Goal: Communication & Community: Answer question/provide support

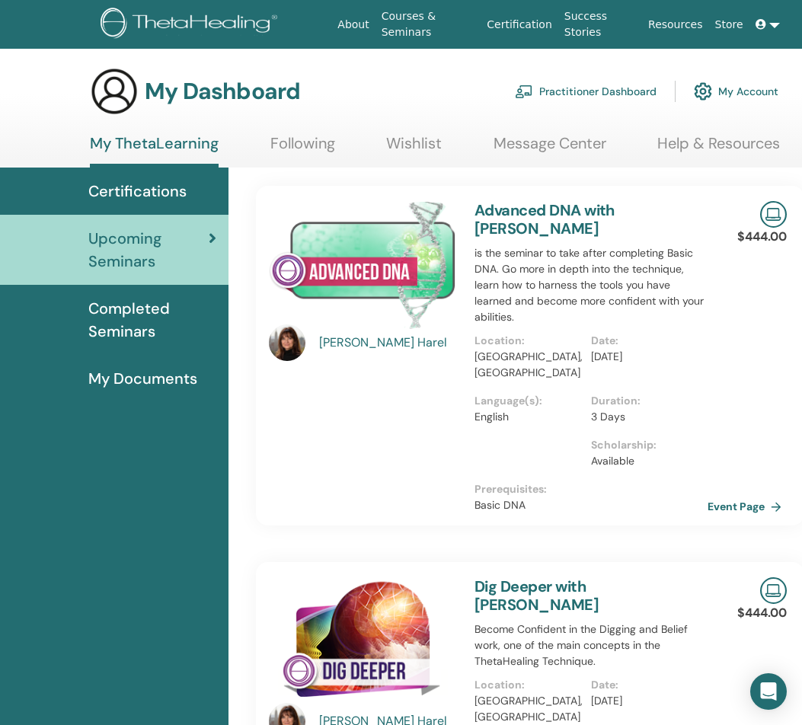
click at [546, 138] on link "Message Center" at bounding box center [549, 149] width 113 height 30
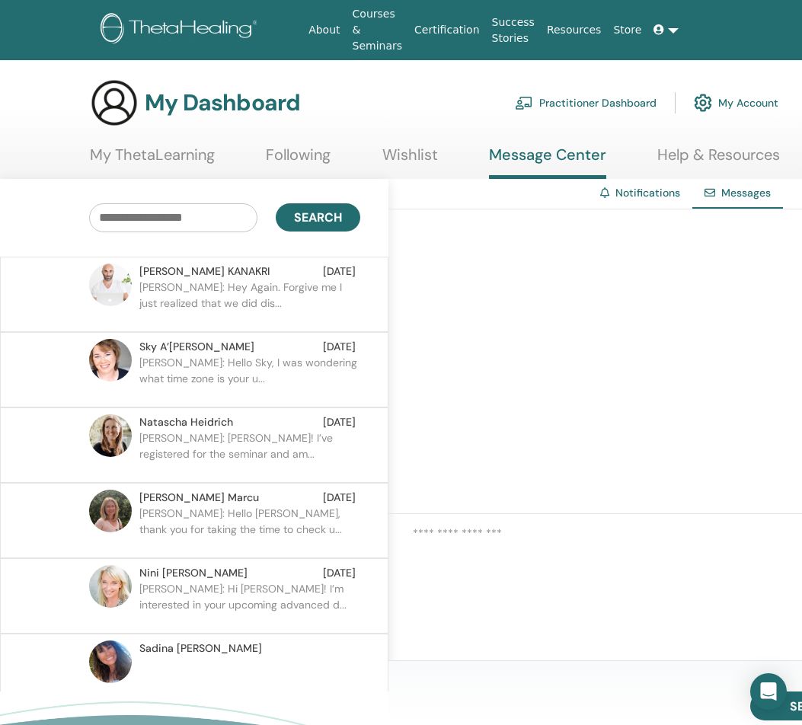
click at [247, 298] on p "[PERSON_NAME]: Hey Again. Forgive me I just realized that we did dis..." at bounding box center [249, 302] width 221 height 46
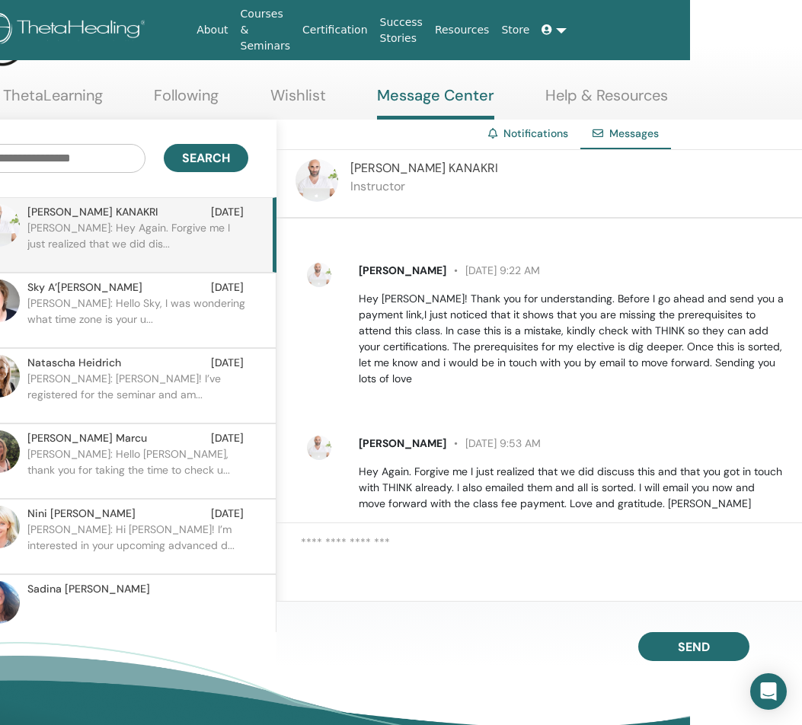
scroll to position [59, 112]
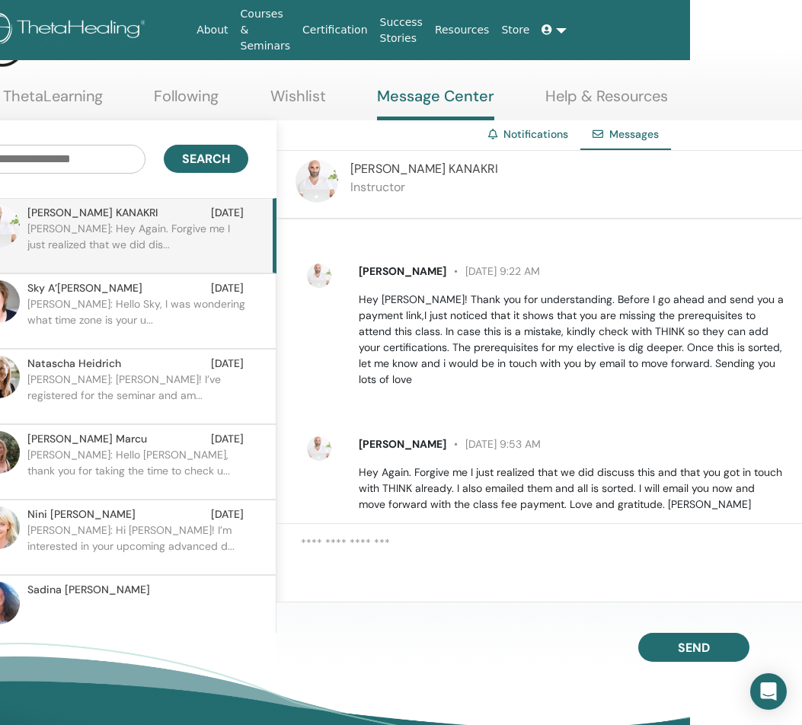
click at [401, 535] on textarea at bounding box center [551, 559] width 501 height 51
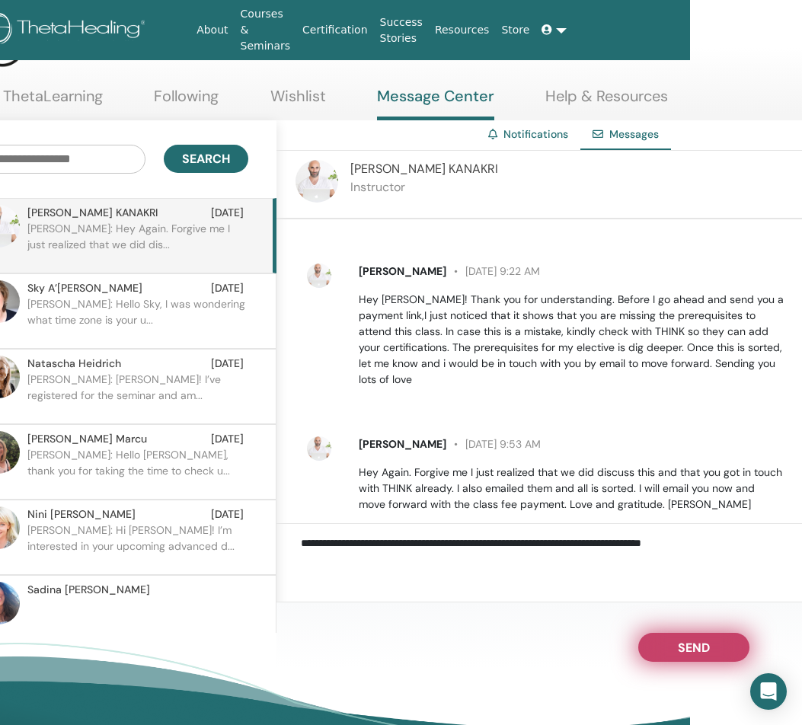
type textarea "**********"
click at [666, 653] on button "Send" at bounding box center [693, 647] width 111 height 29
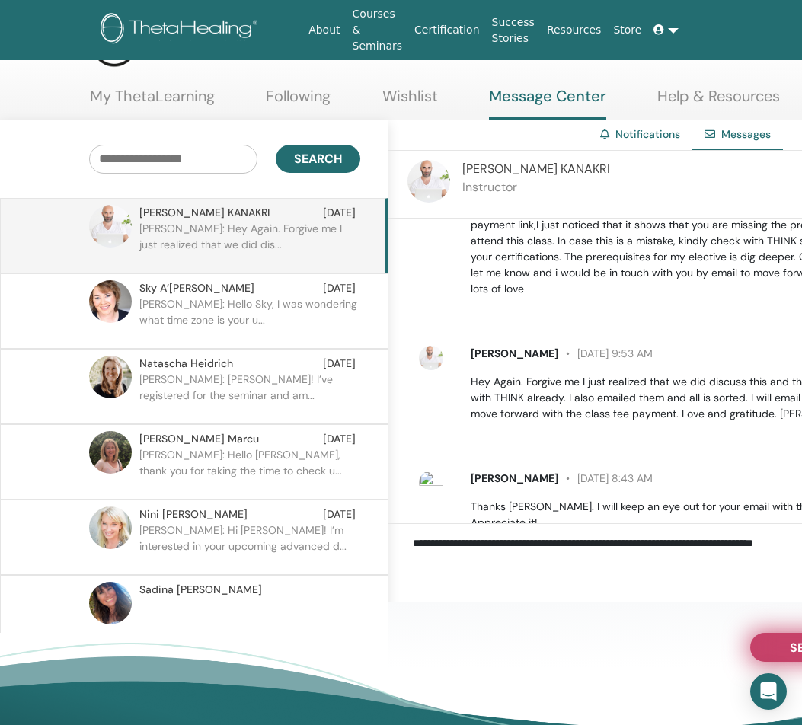
scroll to position [1696, 0]
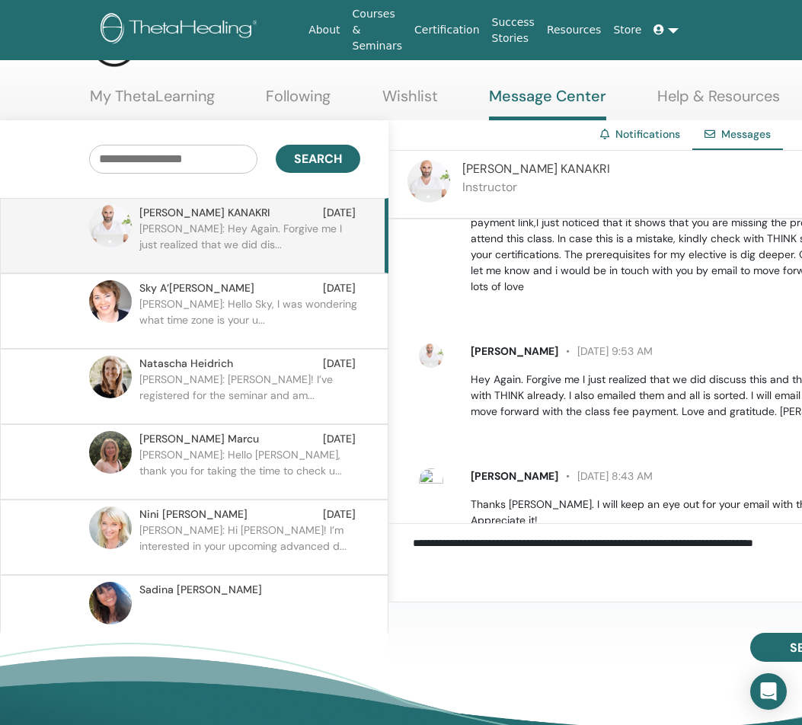
click at [385, 11] on link "Courses & Seminars" at bounding box center [377, 30] width 62 height 60
